Goal: Information Seeking & Learning: Learn about a topic

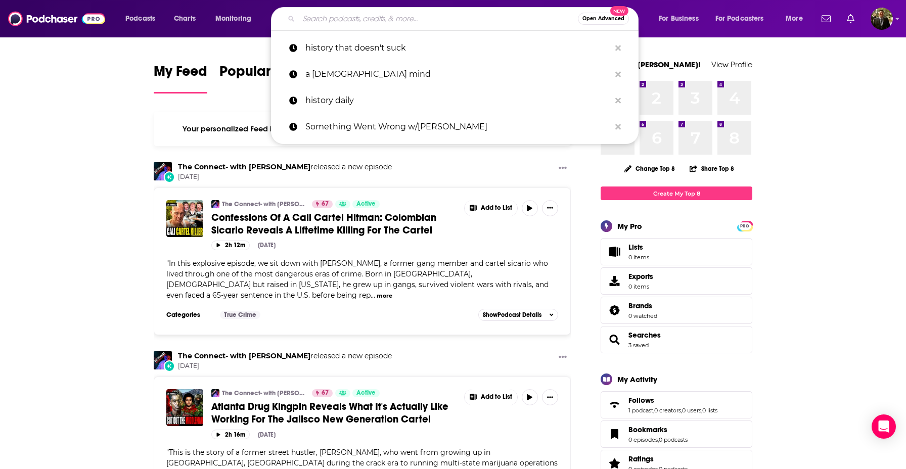
click at [400, 17] on input "Search podcasts, credits, & more..." at bounding box center [438, 19] width 279 height 16
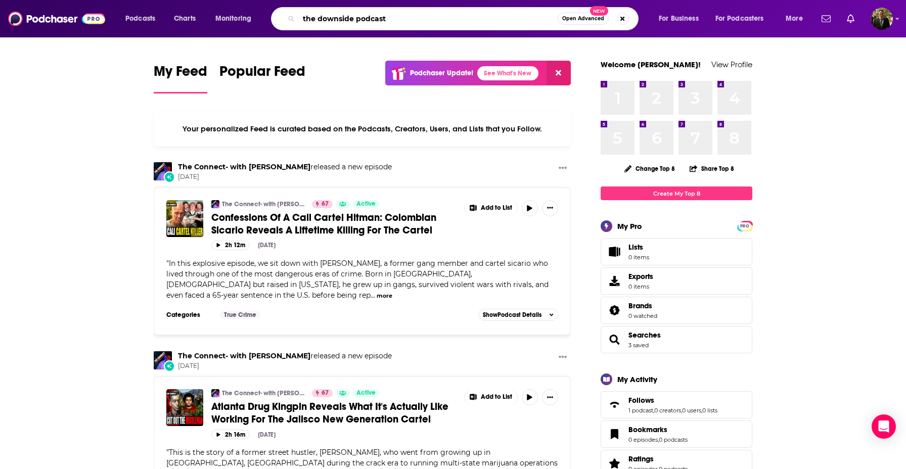
type input "the downside podcast"
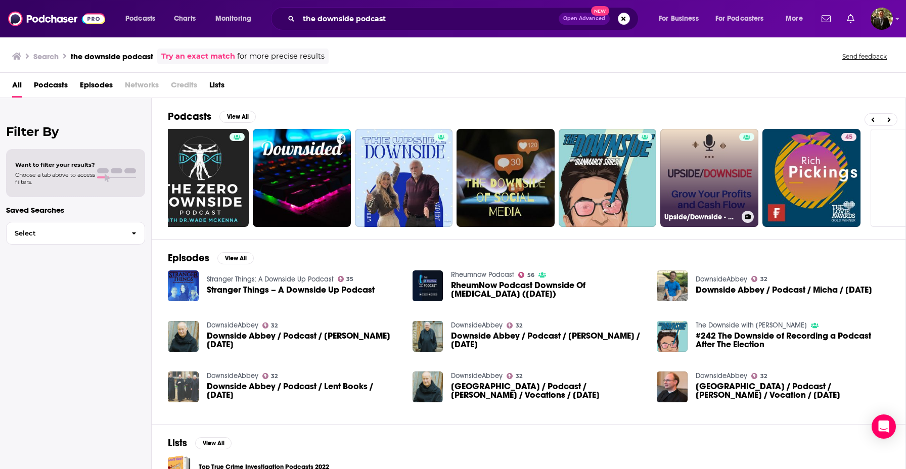
scroll to position [0, 191]
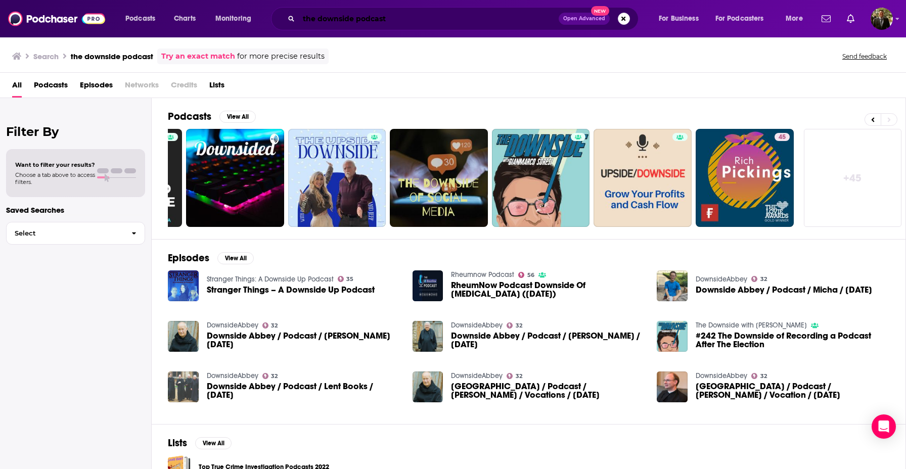
click at [400, 14] on input "the downside podcast" at bounding box center [429, 19] width 260 height 16
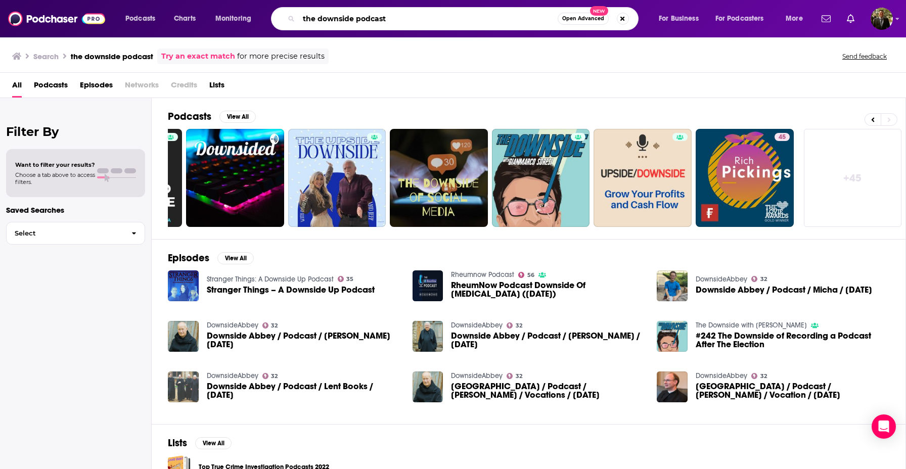
click at [400, 14] on input "the downside podcast" at bounding box center [428, 19] width 259 height 16
click at [364, 17] on input "[PERSON_NAME]" at bounding box center [428, 19] width 259 height 16
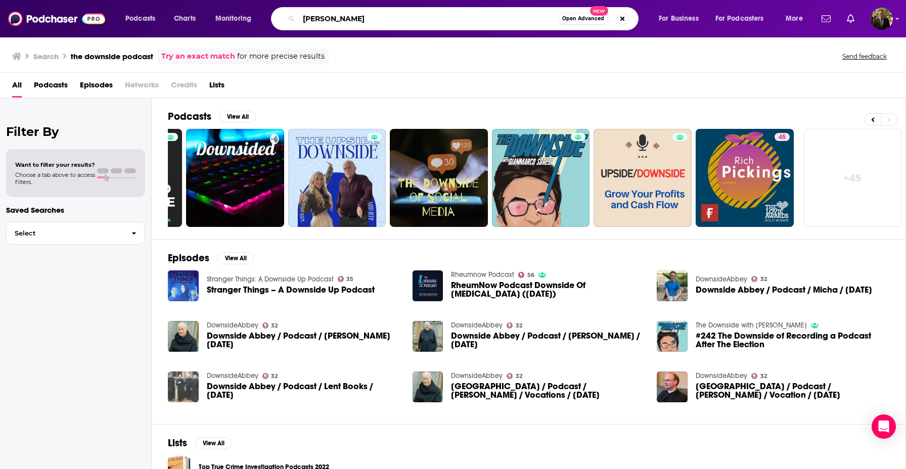
paste input "[EMAIL_ADDRESS][DOMAIN_NAME]"
drag, startPoint x: 323, startPoint y: 18, endPoint x: 301, endPoint y: 18, distance: 22.2
click at [301, 18] on input "[EMAIL_ADDRESS][DOMAIN_NAME]" at bounding box center [428, 19] width 259 height 16
click at [321, 17] on input "[DOMAIN_NAME]" at bounding box center [428, 19] width 259 height 16
click at [346, 17] on input "[PERSON_NAME][DOMAIN_NAME]" at bounding box center [428, 19] width 259 height 16
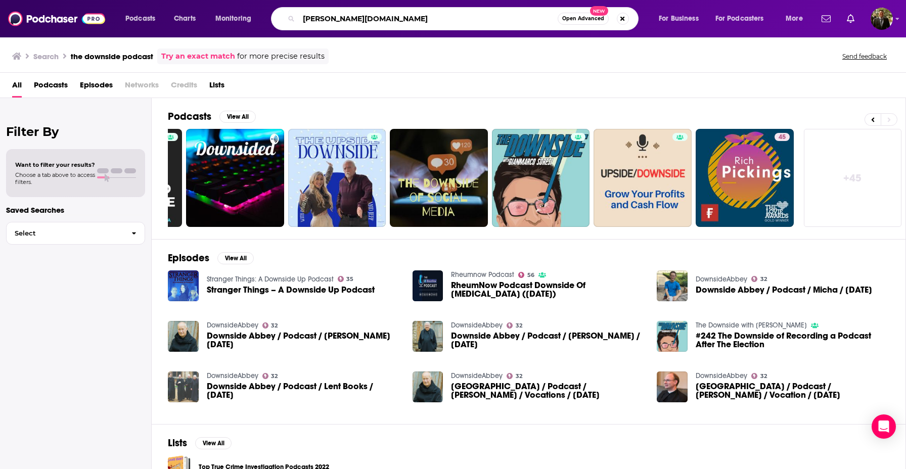
click at [400, 17] on input "[PERSON_NAME][DOMAIN_NAME]" at bounding box center [428, 19] width 259 height 16
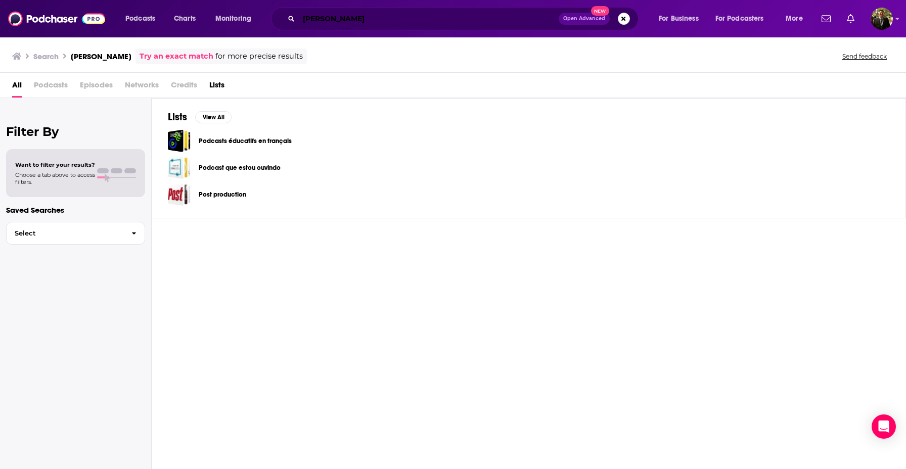
click at [325, 18] on input "[PERSON_NAME]" at bounding box center [429, 19] width 260 height 16
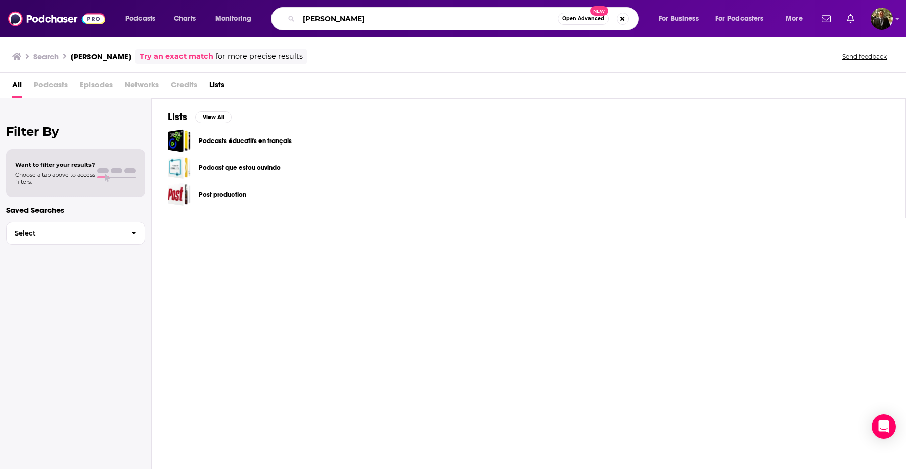
click at [322, 16] on input "[PERSON_NAME]" at bounding box center [428, 19] width 259 height 16
type input "[PERSON_NAME]"
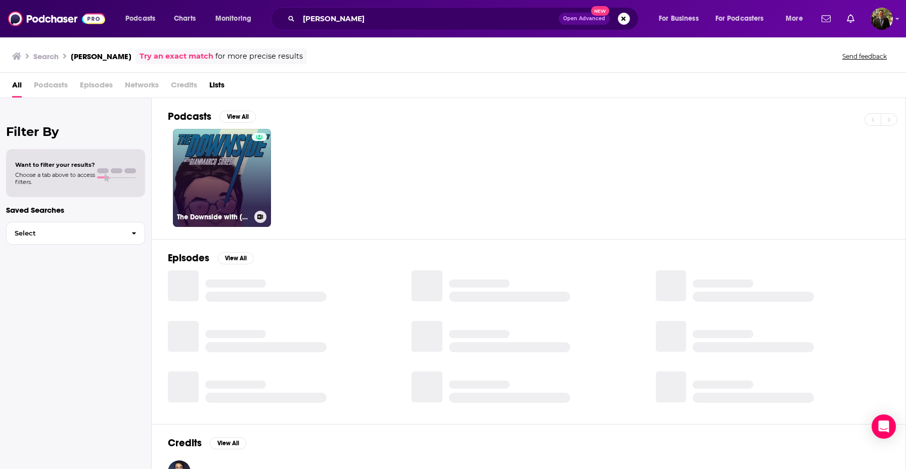
click at [209, 163] on link "The Downside with [PERSON_NAME]" at bounding box center [222, 178] width 98 height 98
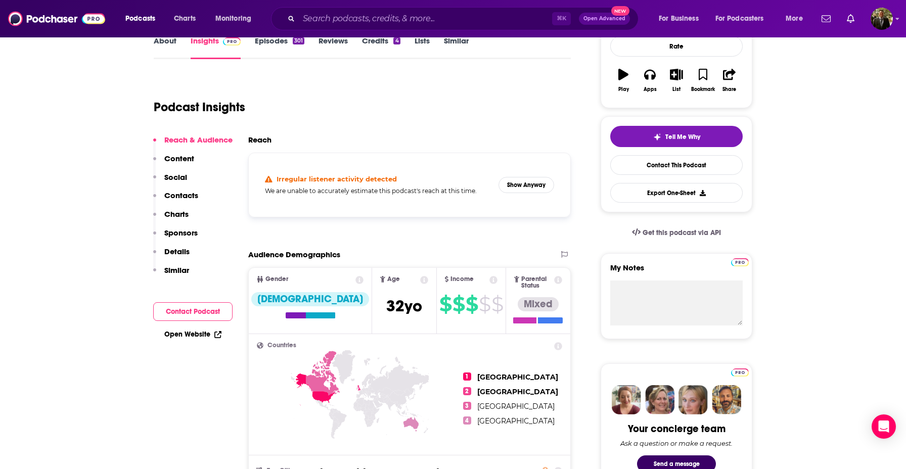
scroll to position [166, 0]
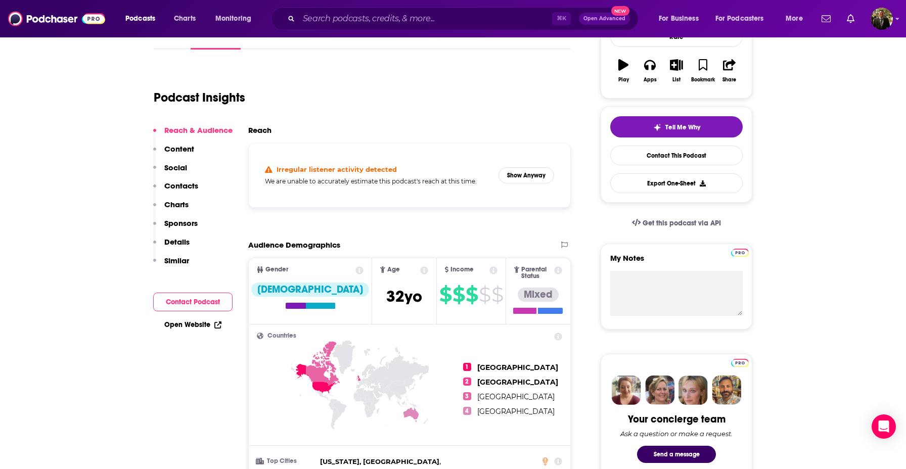
click at [182, 257] on p "Similar" at bounding box center [176, 261] width 25 height 10
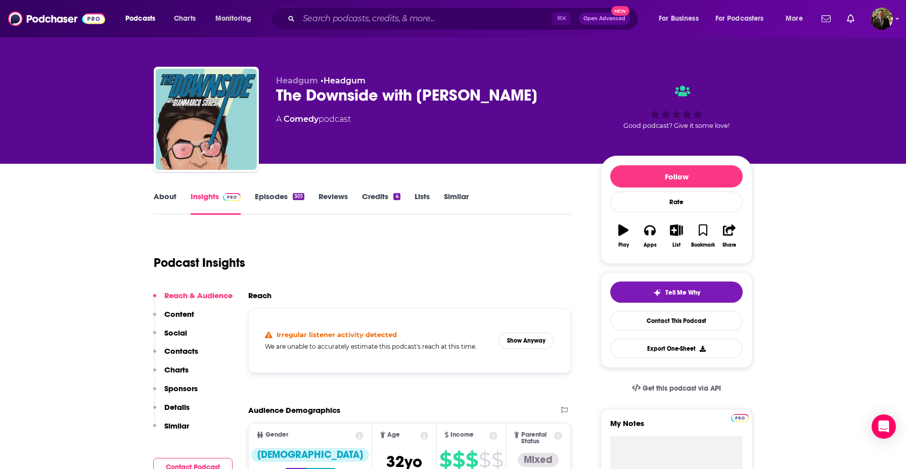
scroll to position [0, 0]
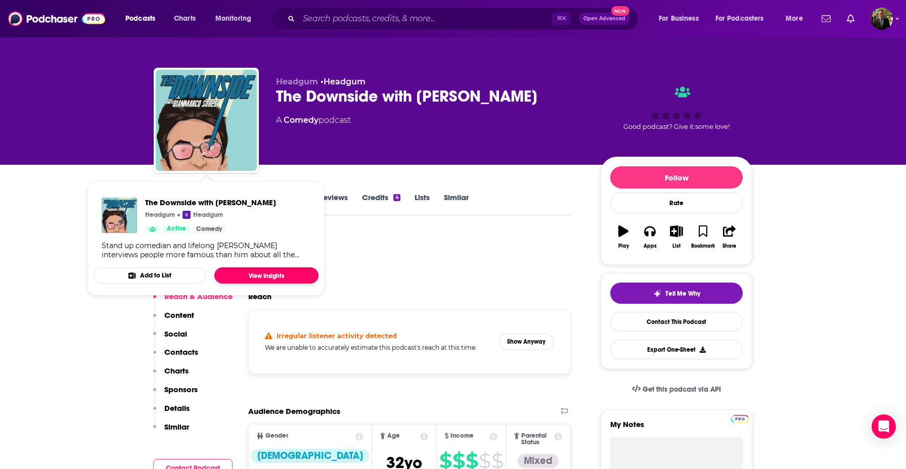
click at [266, 276] on link "View Insights" at bounding box center [266, 275] width 104 height 16
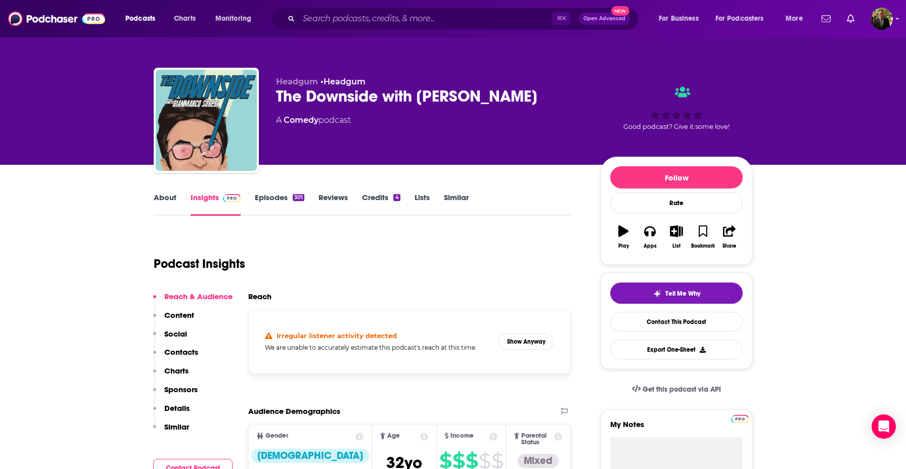
click at [170, 196] on link "About" at bounding box center [165, 204] width 23 height 23
